Goal: Information Seeking & Learning: Learn about a topic

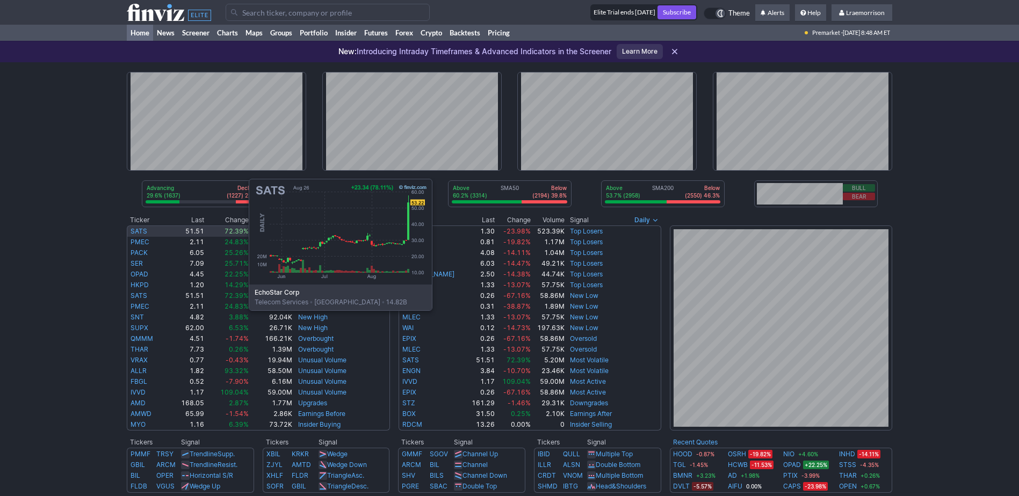
click at [141, 230] on link "SATS" at bounding box center [138, 231] width 17 height 8
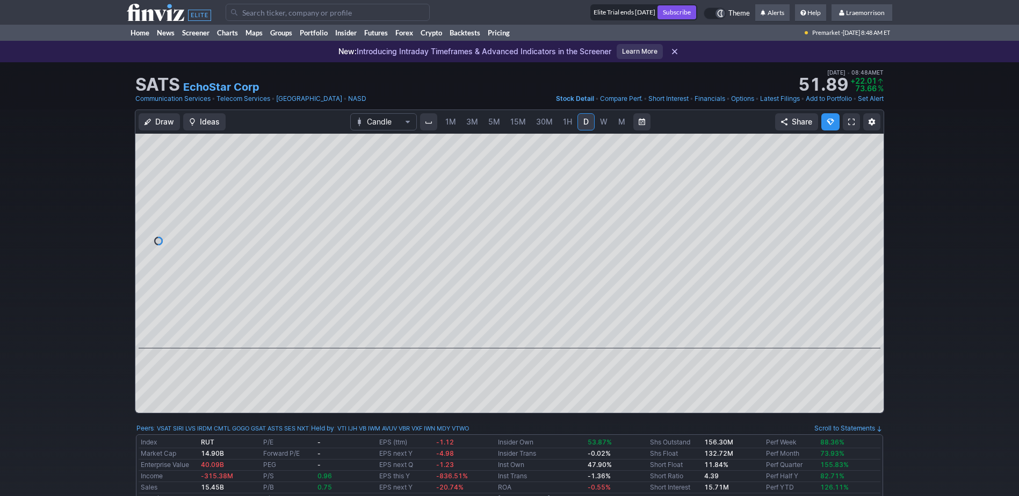
click at [450, 120] on span "1M" at bounding box center [450, 121] width 11 height 9
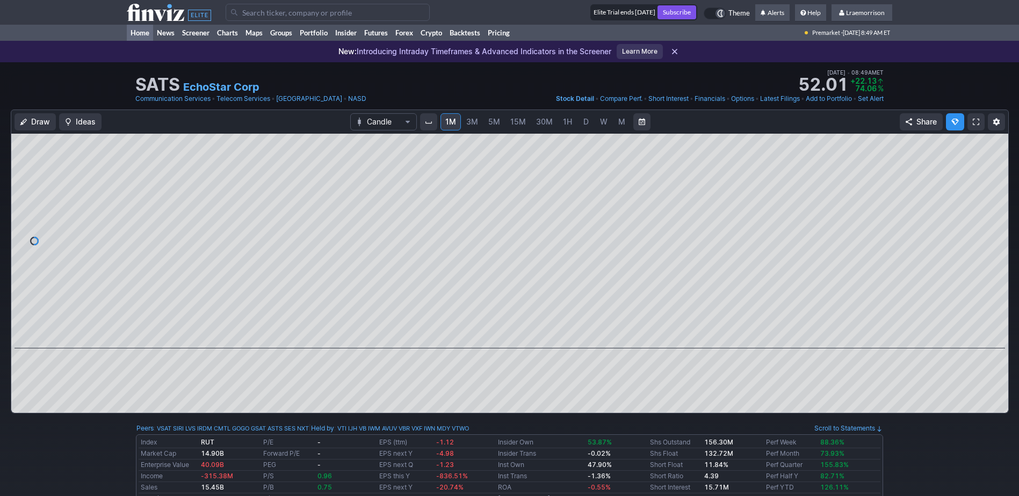
click at [136, 35] on link "Home" at bounding box center [140, 33] width 26 height 16
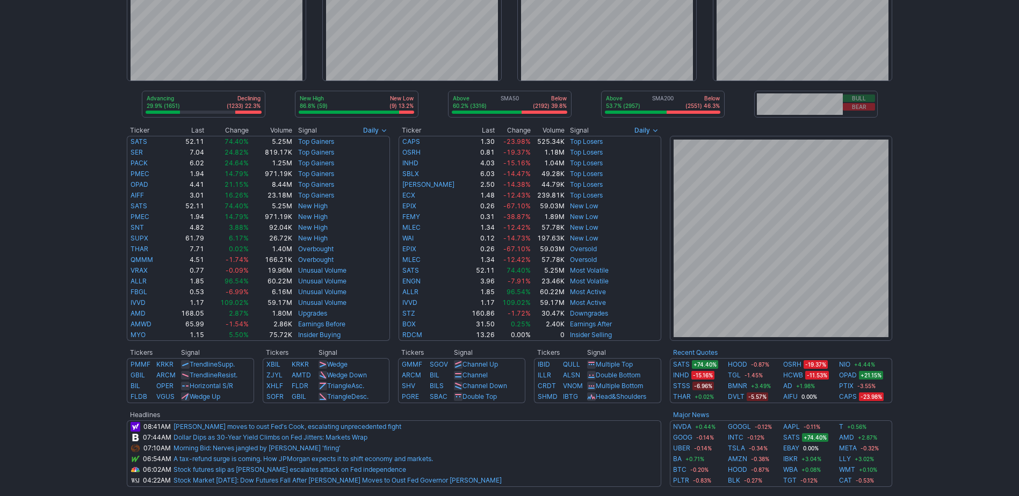
scroll to position [107, 0]
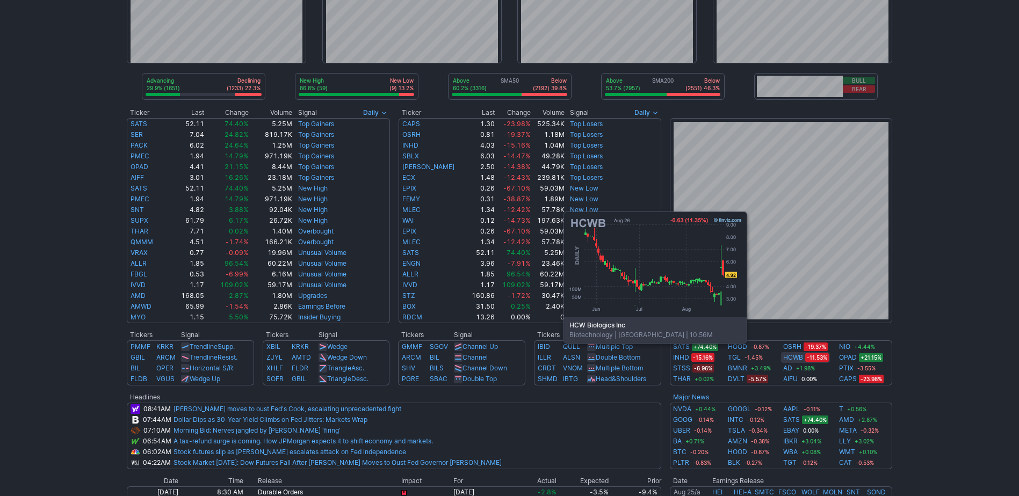
click at [794, 359] on link "HCWB" at bounding box center [793, 357] width 20 height 11
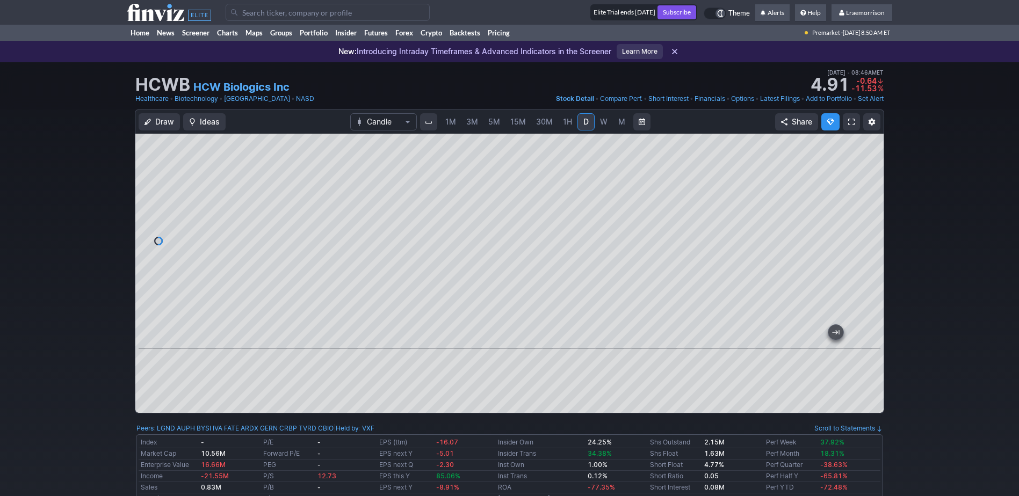
click at [419, 375] on div at bounding box center [509, 273] width 748 height 279
click at [447, 127] on span "1M" at bounding box center [450, 122] width 11 height 11
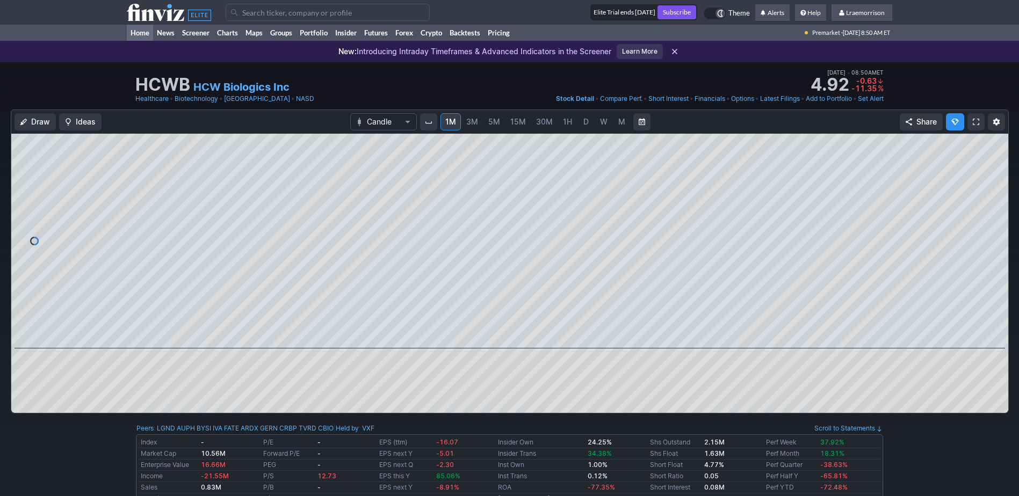
click at [144, 33] on link "Home" at bounding box center [140, 33] width 26 height 16
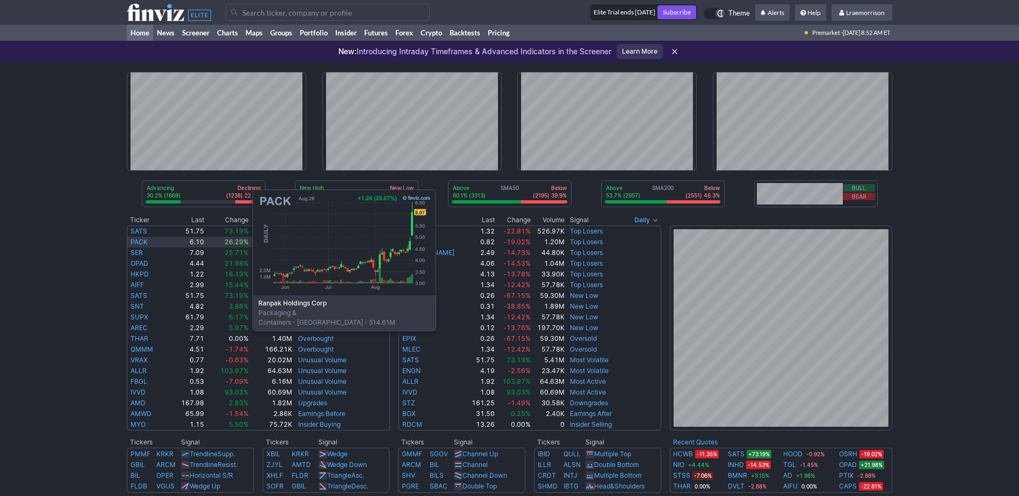
click at [145, 241] on link "PACK" at bounding box center [138, 242] width 17 height 8
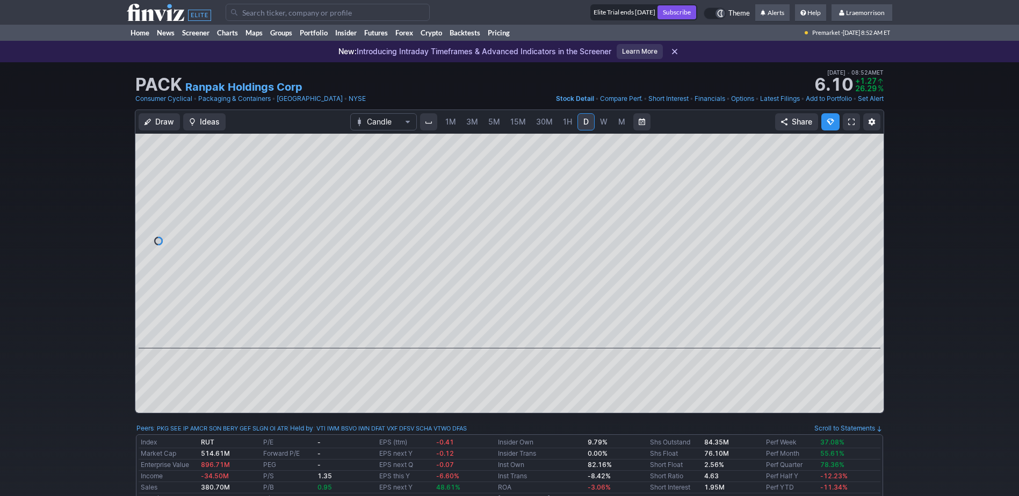
click at [447, 121] on span "1M" at bounding box center [450, 121] width 11 height 9
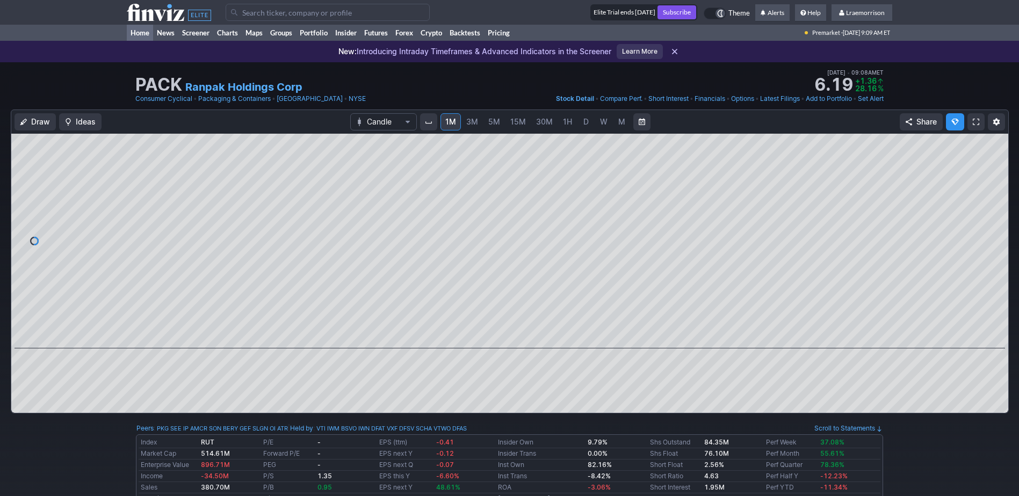
click at [139, 31] on link "Home" at bounding box center [140, 33] width 26 height 16
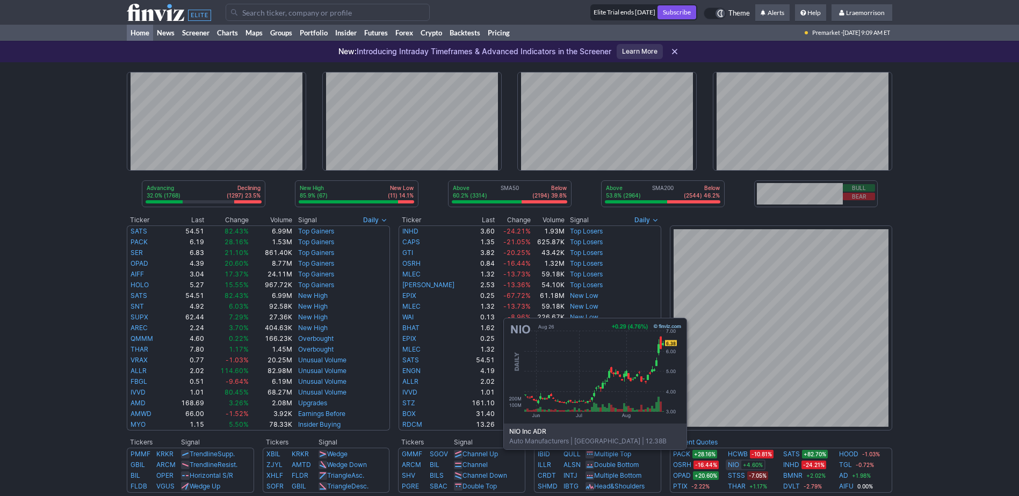
click at [733, 466] on link "NIO" at bounding box center [733, 465] width 11 height 11
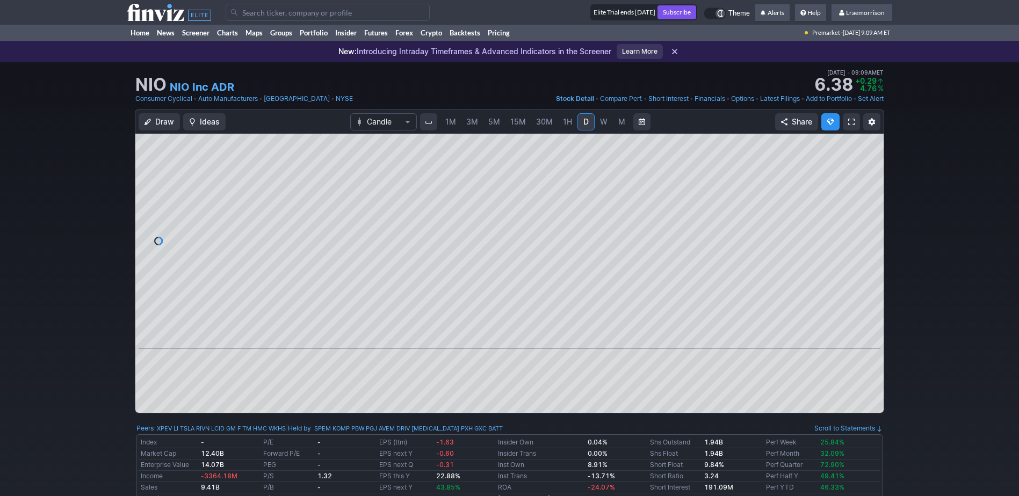
click at [449, 124] on span "1M" at bounding box center [450, 121] width 11 height 9
